Goal: Navigation & Orientation: Find specific page/section

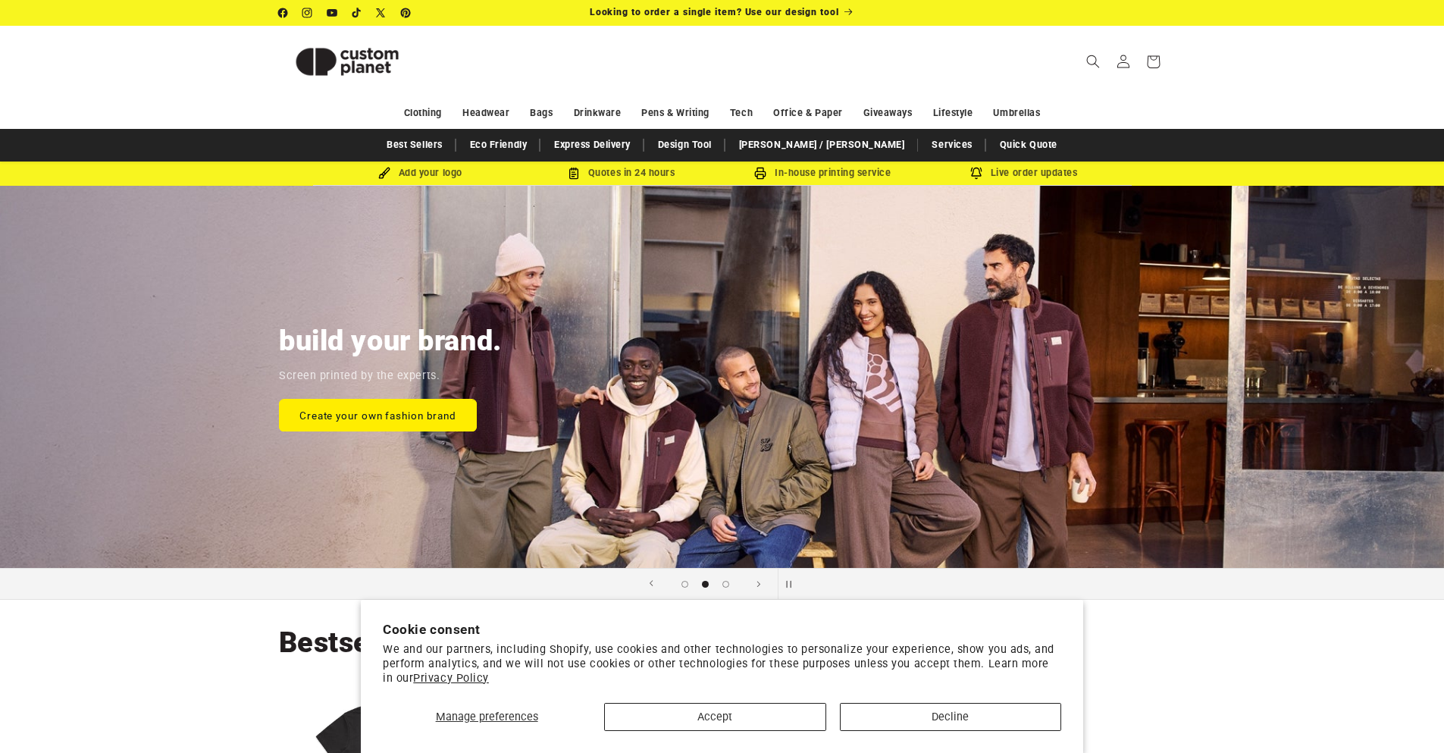
scroll to position [0, 1444]
